Goal: Find contact information: Find contact information

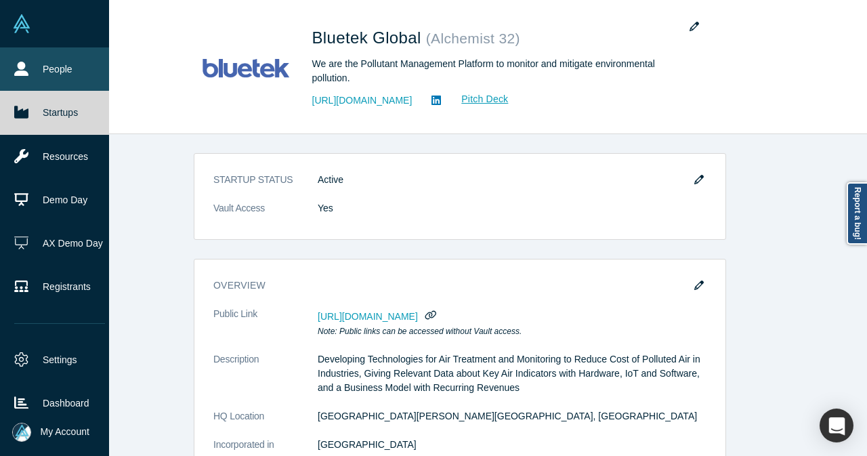
scroll to position [1270, 0]
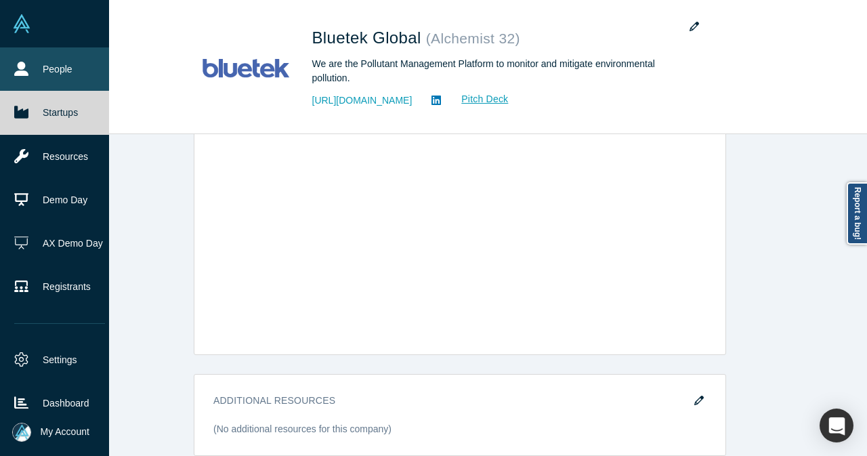
click at [33, 63] on link "People" at bounding box center [59, 68] width 119 height 43
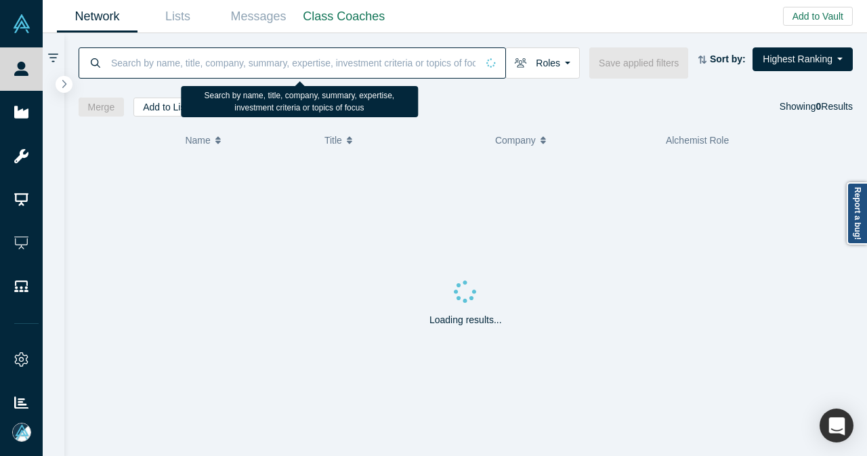
click at [353, 74] on input at bounding box center [293, 63] width 367 height 32
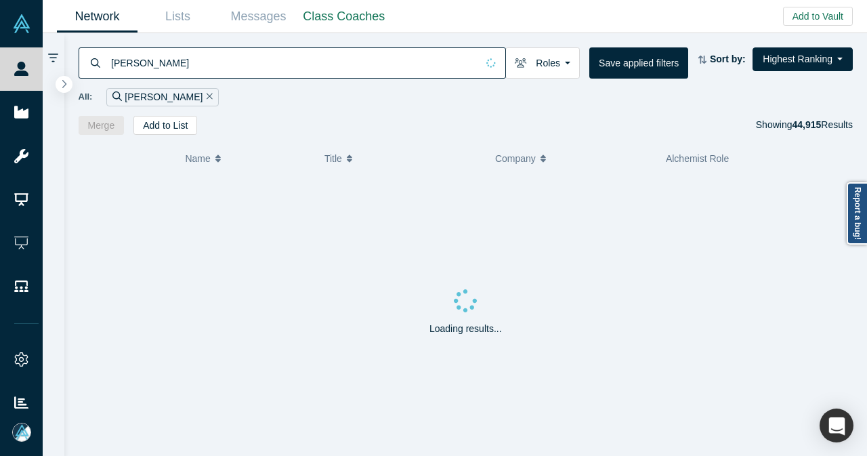
type input "[PERSON_NAME]"
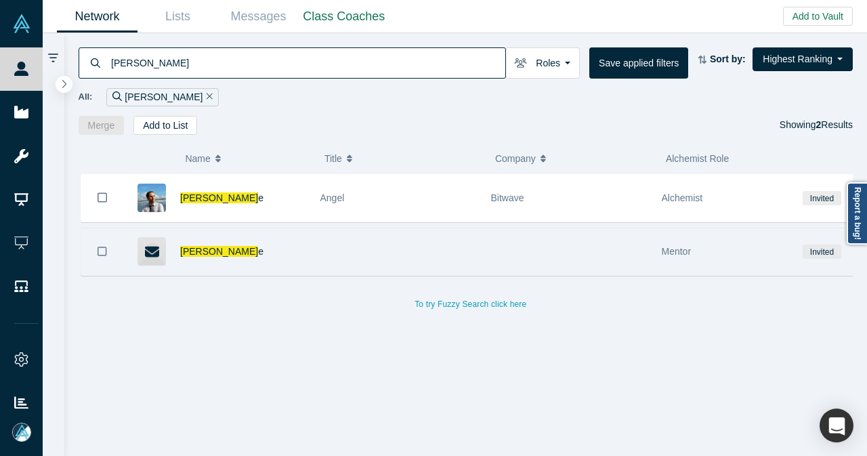
click at [252, 249] on div "[PERSON_NAME] e" at bounding box center [243, 251] width 126 height 47
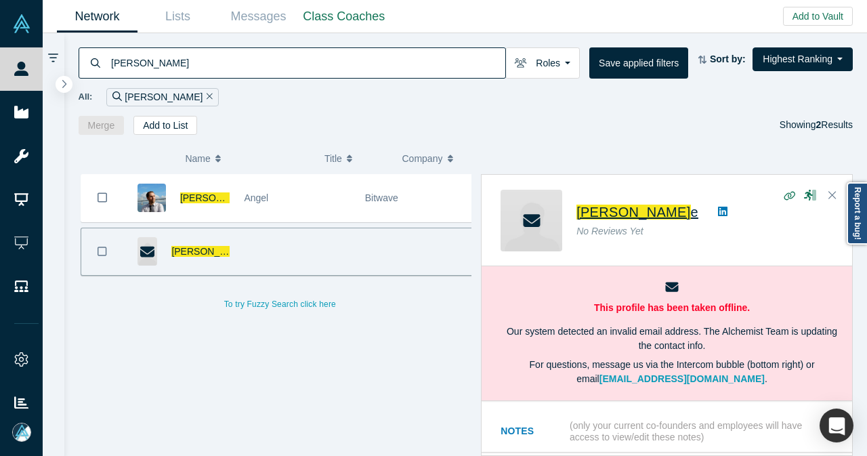
click at [647, 215] on span "[PERSON_NAME]" at bounding box center [633, 211] width 114 height 15
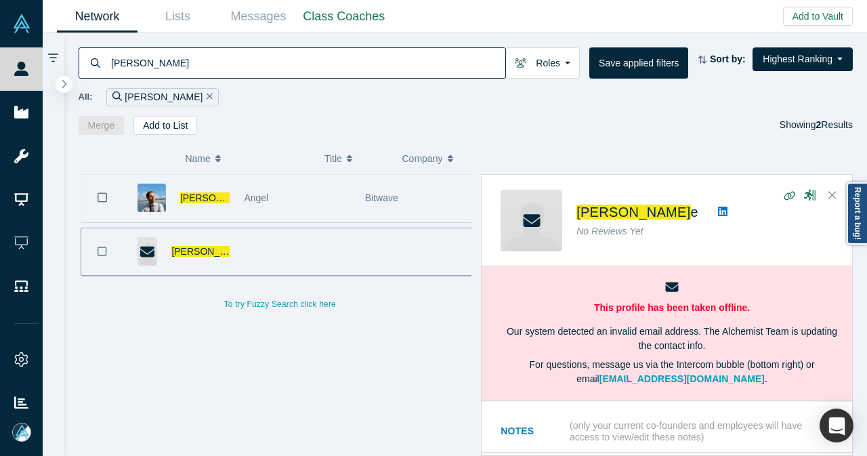
click at [332, 200] on div "Angel" at bounding box center [297, 198] width 106 height 47
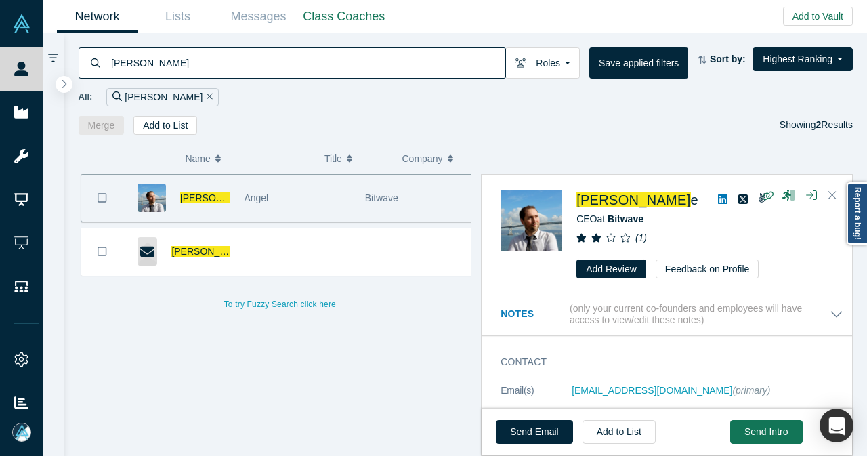
click at [718, 194] on icon at bounding box center [722, 199] width 9 height 11
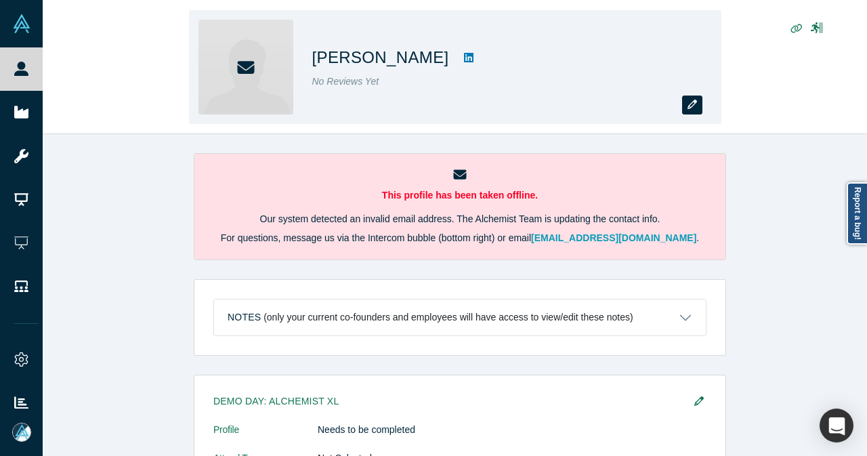
click at [683, 108] on button "button" at bounding box center [692, 104] width 20 height 19
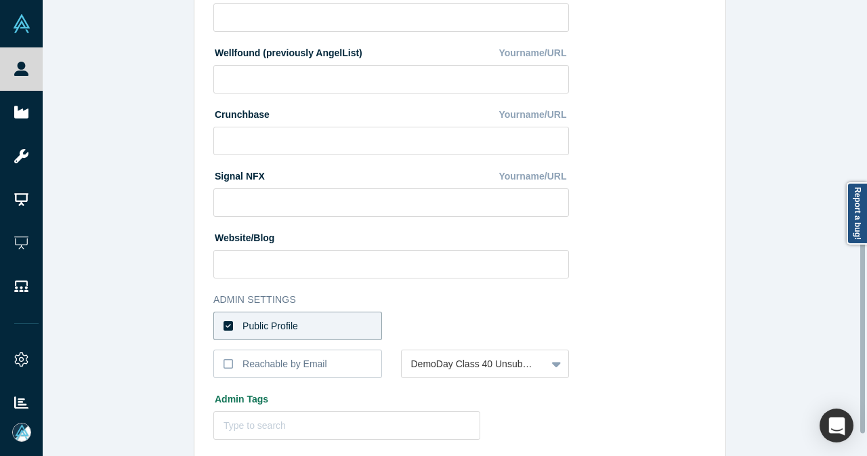
scroll to position [547, 0]
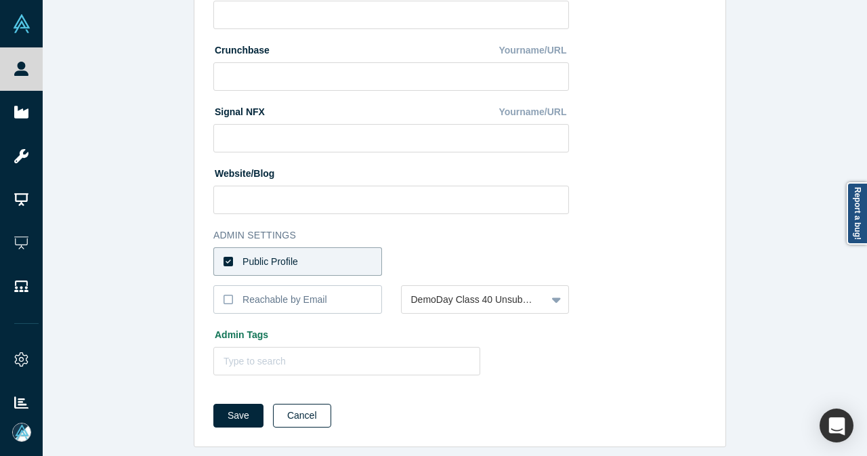
click at [294, 404] on button "Cancel" at bounding box center [302, 416] width 58 height 24
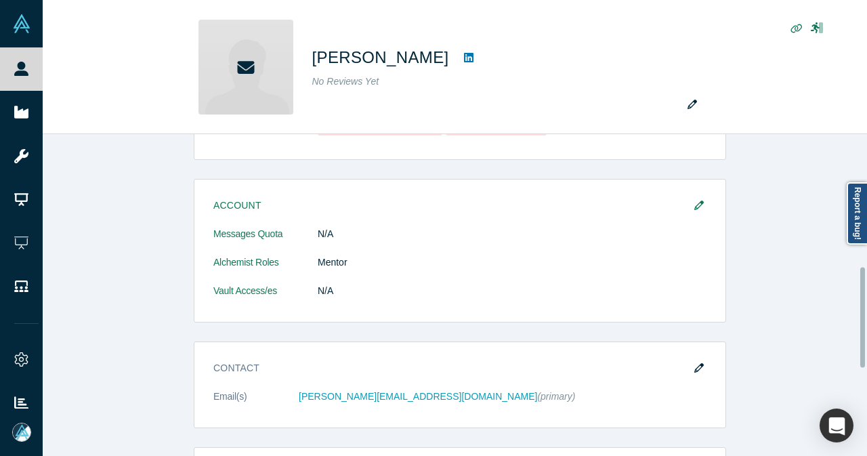
scroll to position [439, 0]
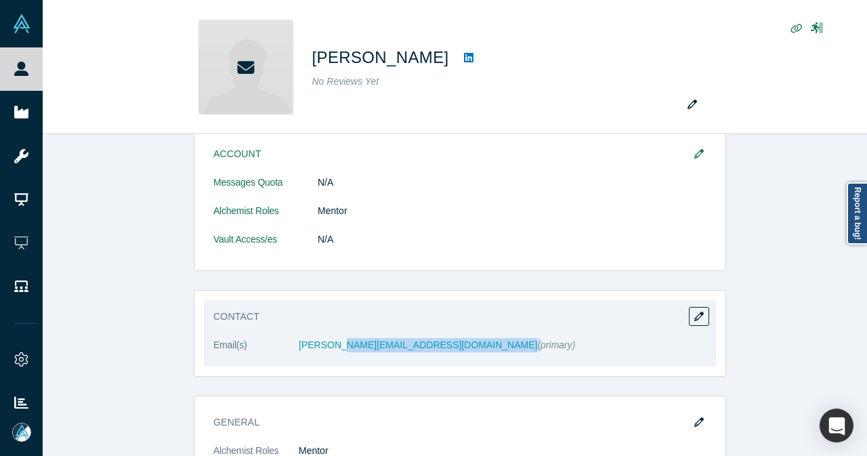
drag, startPoint x: 382, startPoint y: 341, endPoint x: 364, endPoint y: 325, distance: 24.0
click at [330, 338] on dd "patrick@l-spark.com (primary)" at bounding box center [503, 345] width 408 height 14
copy dd "l-spark.com"
